Goal: Information Seeking & Learning: Understand process/instructions

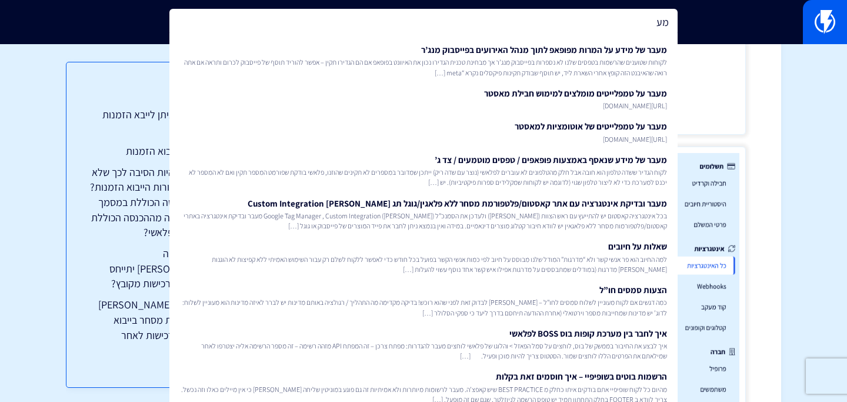
type input "מ"
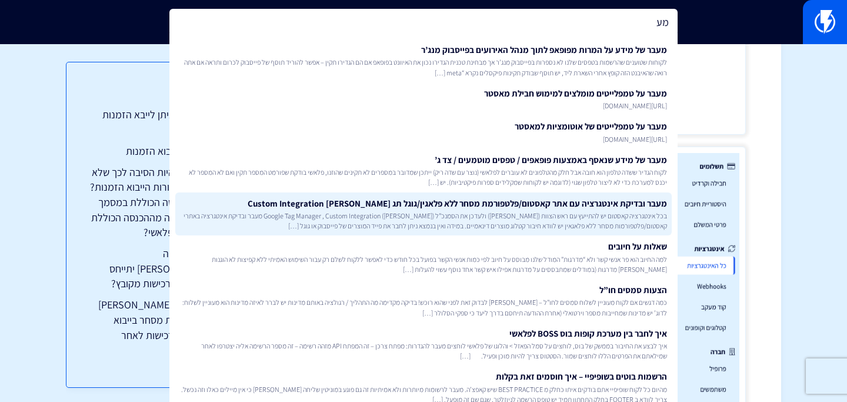
type input "מ"
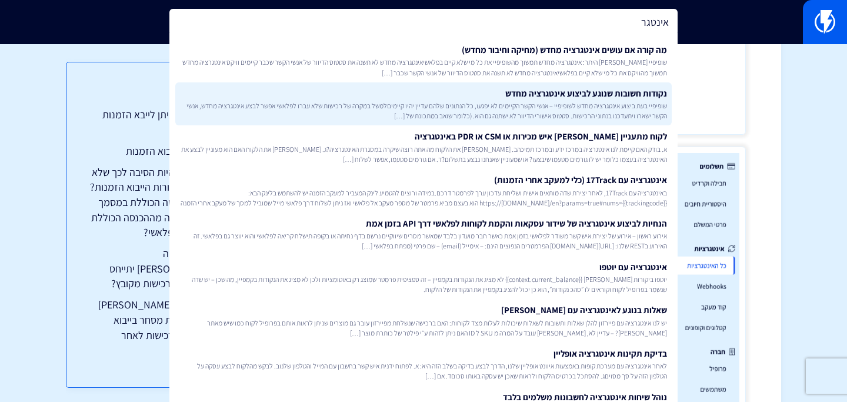
click at [528, 95] on link "נקודות חשובות שנוגע לביצוע אינטגרציה מחדש שופיפיי בעת ביצוע אינטגרציה מחדש לשופ…" at bounding box center [423, 104] width 497 height 44
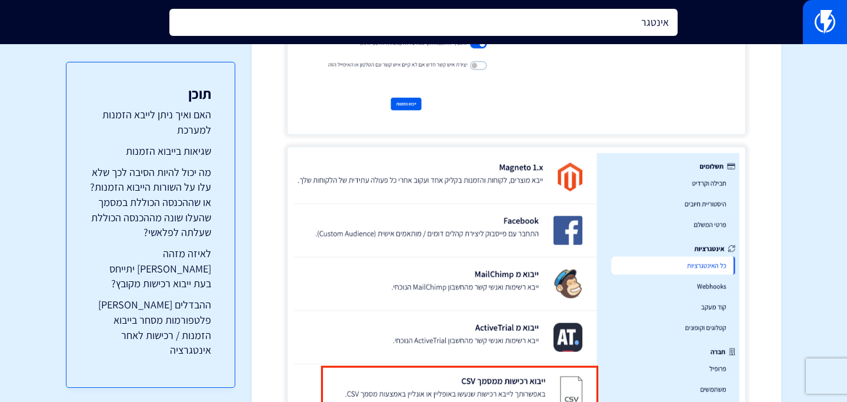
click at [536, 29] on input "אינטגר" at bounding box center [423, 22] width 508 height 27
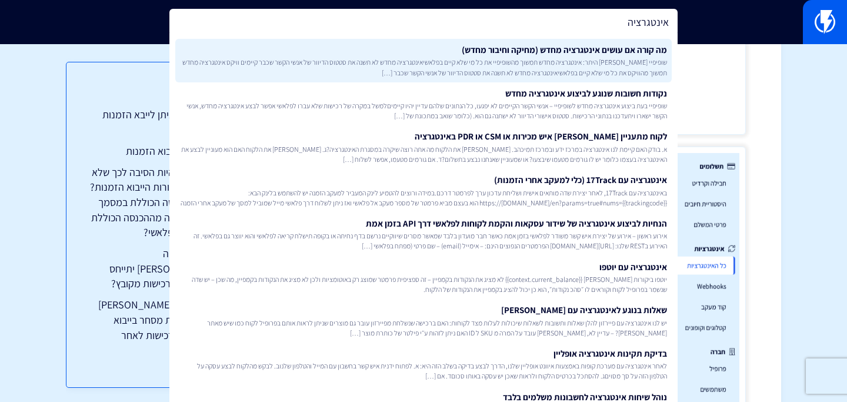
type input "אינטגרציה"
click at [536, 44] on link "מה קורה אם עושים אינטגרציה מחדש (מחיקה וחיבור מחדש) שופיפיי בין היתר: אינטגרציה…" at bounding box center [423, 61] width 497 height 44
